Goal: Task Accomplishment & Management: Use online tool/utility

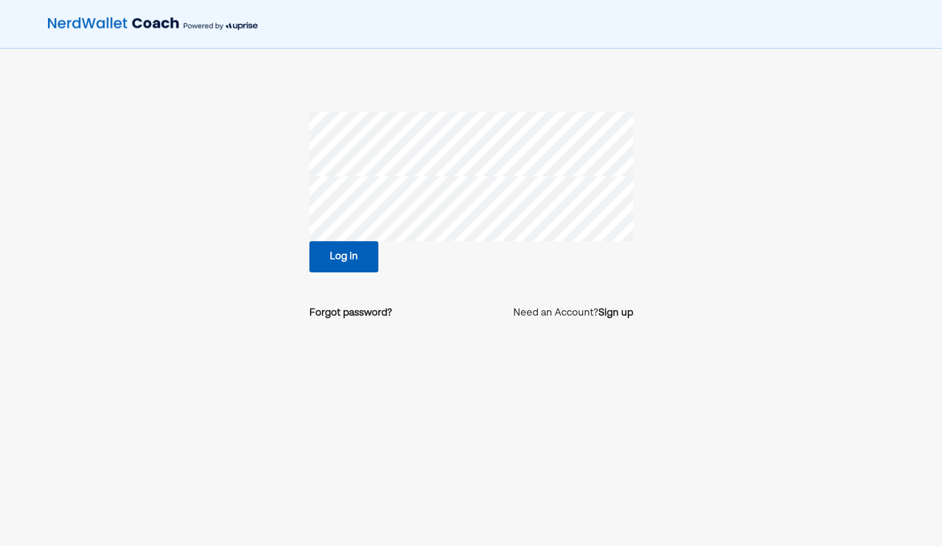
click at [342, 261] on button "Log in" at bounding box center [344, 256] width 69 height 31
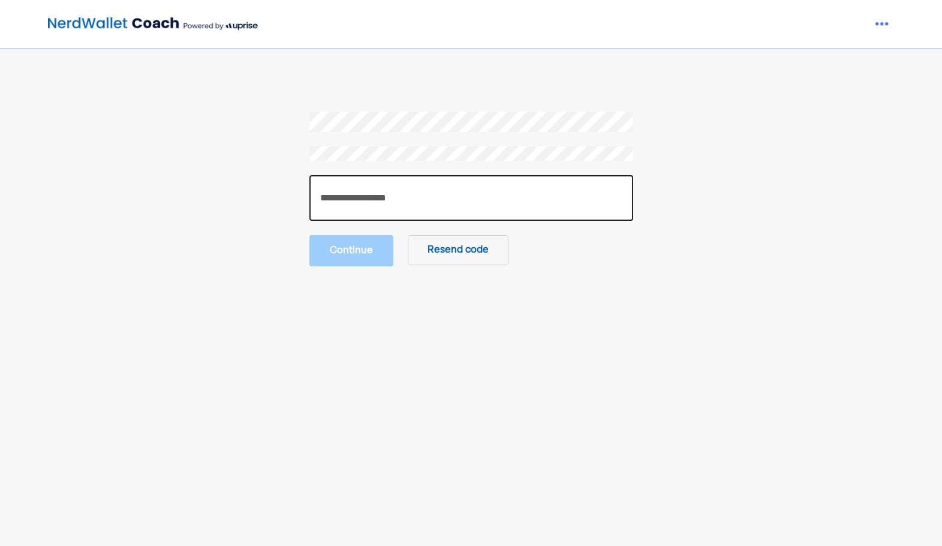
click at [392, 208] on input "number" at bounding box center [472, 198] width 324 height 46
paste input "******"
type input "******"
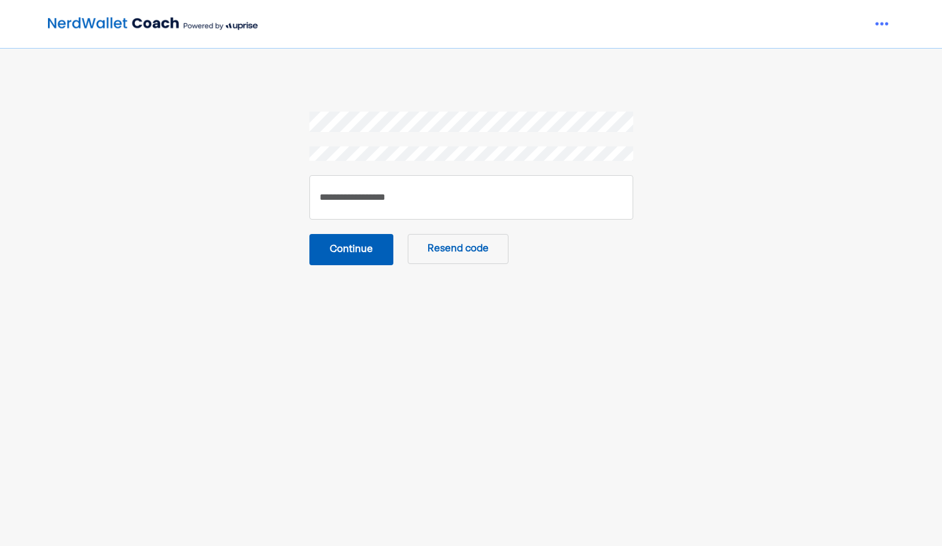
click at [349, 254] on button "Continue" at bounding box center [352, 249] width 84 height 31
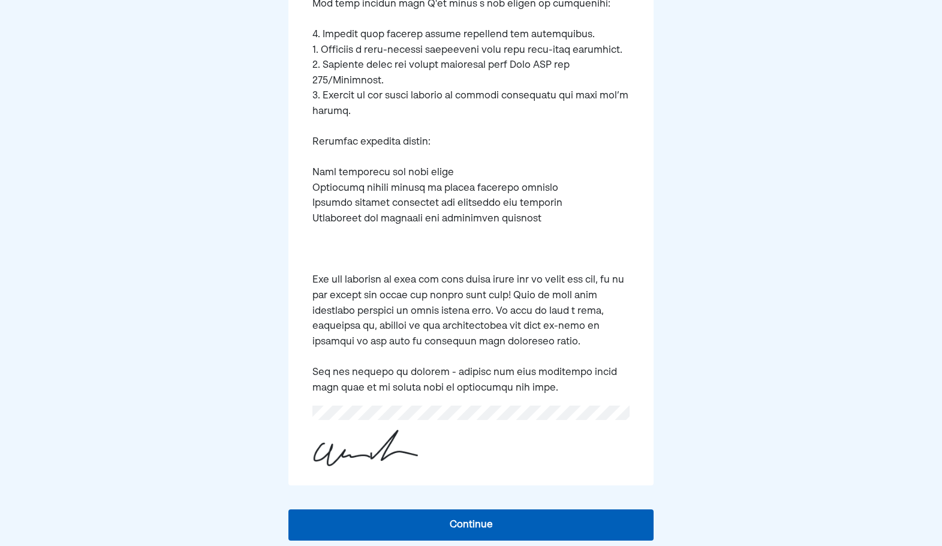
scroll to position [388, 0]
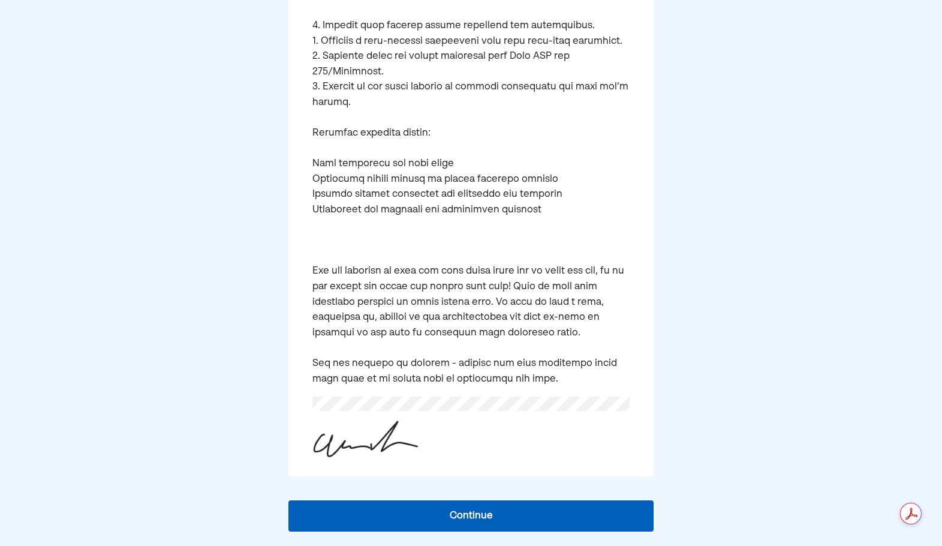
click at [467, 509] on button "Continue" at bounding box center [471, 515] width 365 height 31
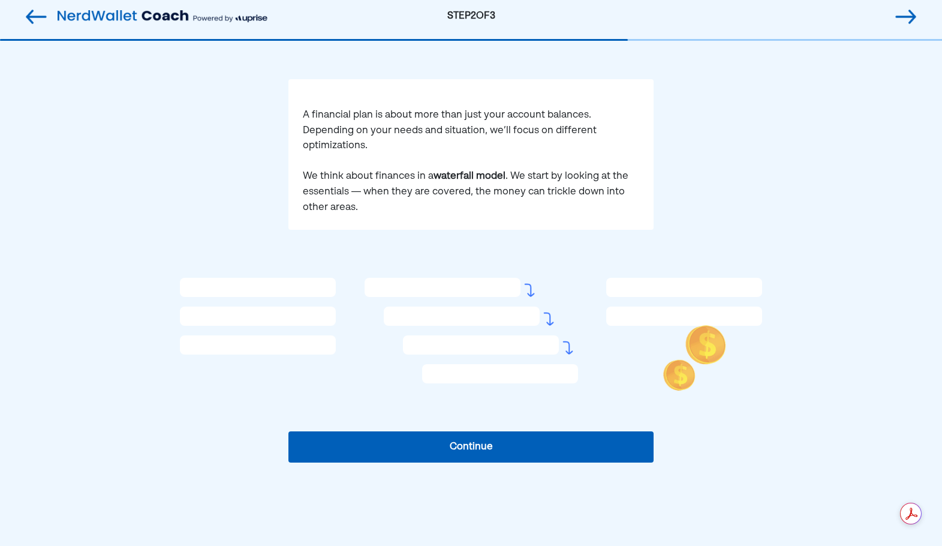
scroll to position [76, 0]
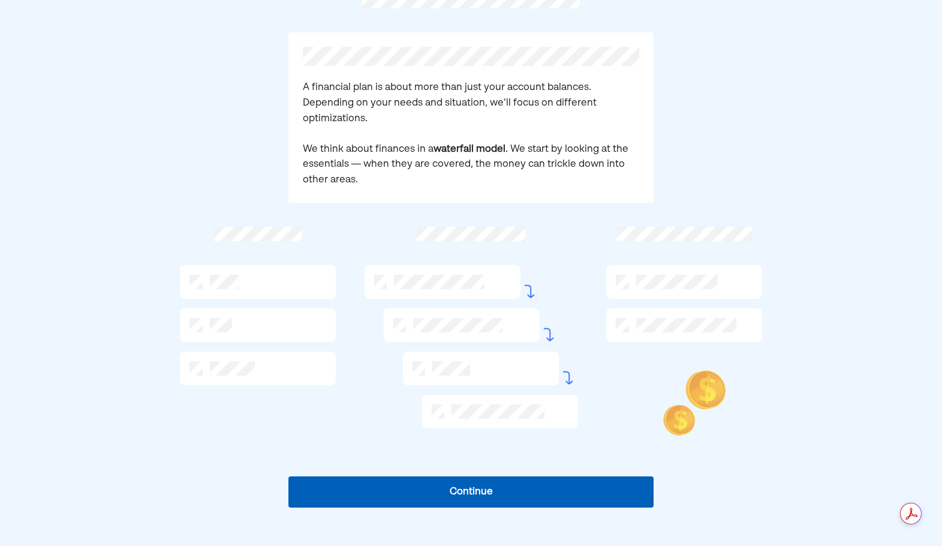
click at [455, 490] on button "Continue" at bounding box center [471, 491] width 365 height 31
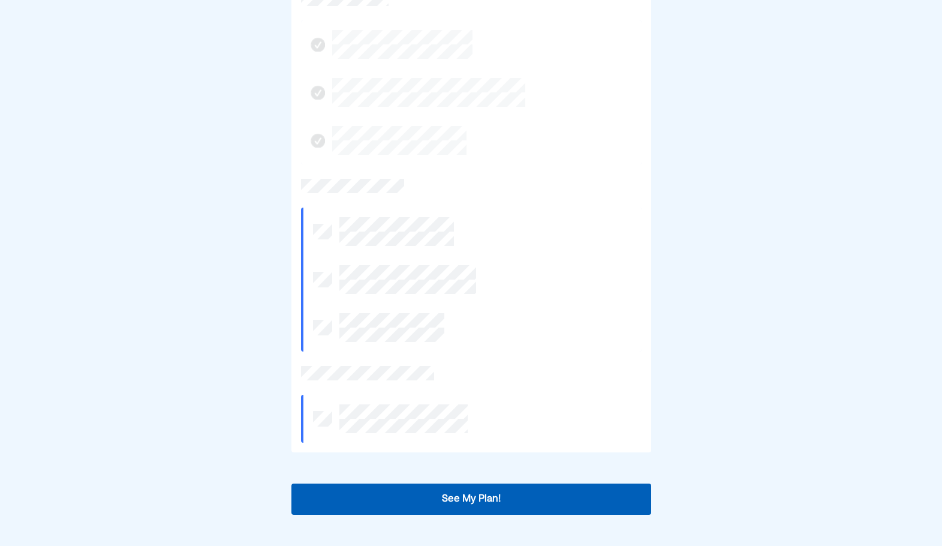
scroll to position [278, 0]
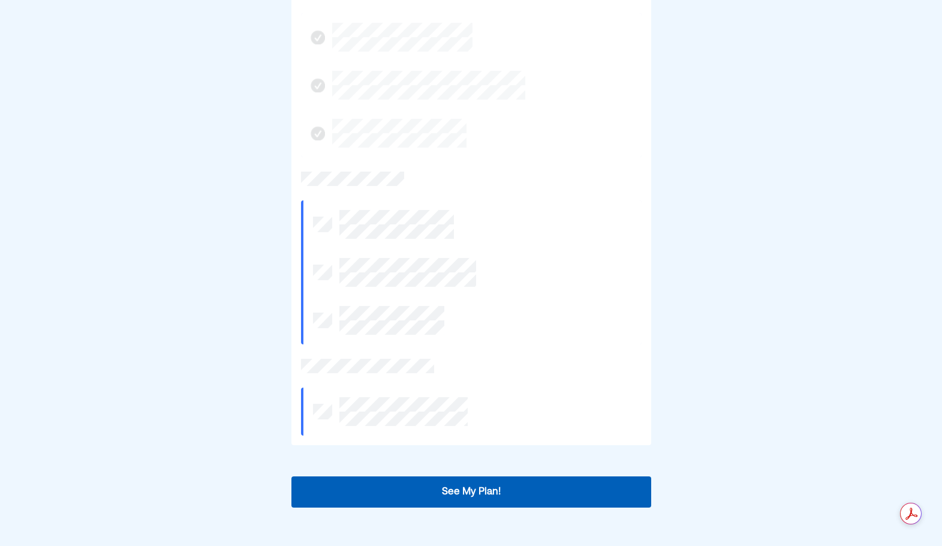
click at [474, 493] on button "See My Plan!" at bounding box center [472, 491] width 360 height 31
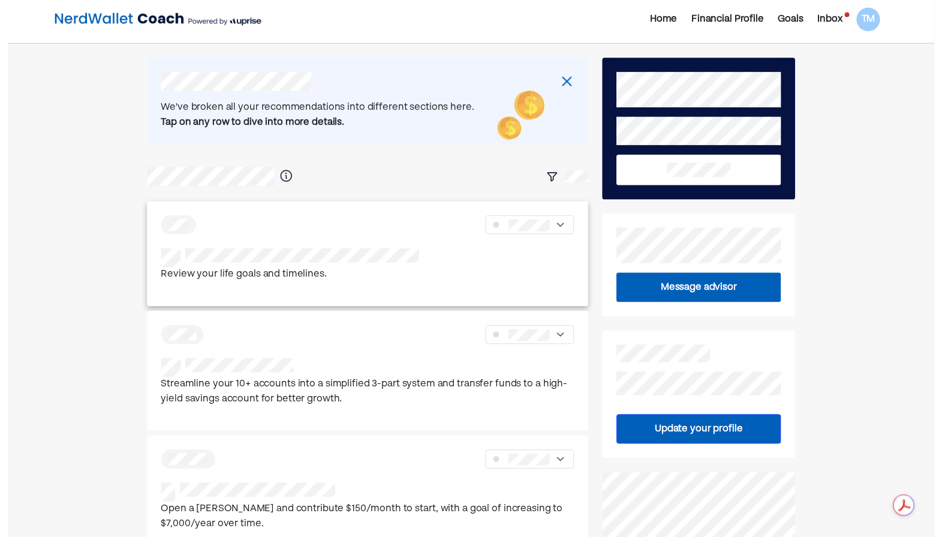
scroll to position [0, 0]
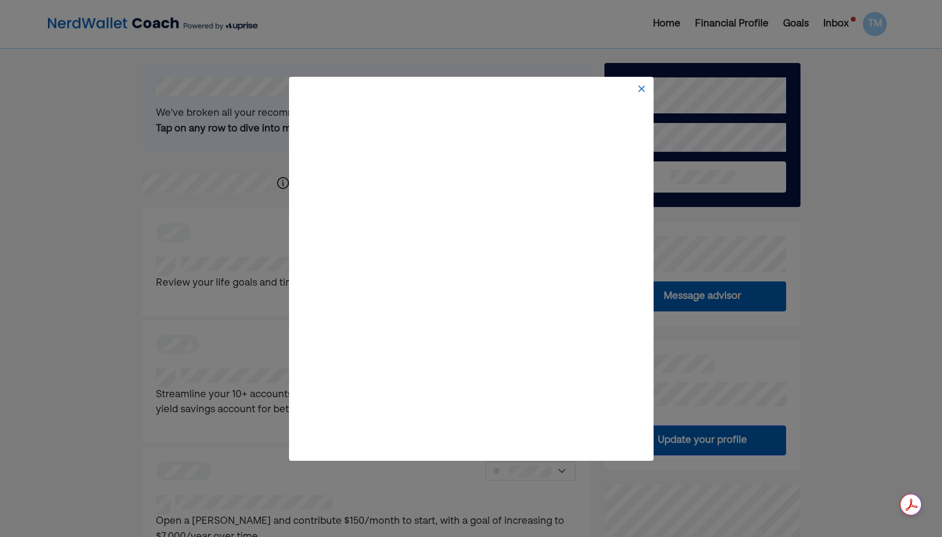
click at [122, 179] on div at bounding box center [471, 268] width 942 height 537
click at [642, 86] on img at bounding box center [642, 89] width 10 height 10
click at [642, 89] on img at bounding box center [642, 89] width 10 height 10
